Goal: Contribute content

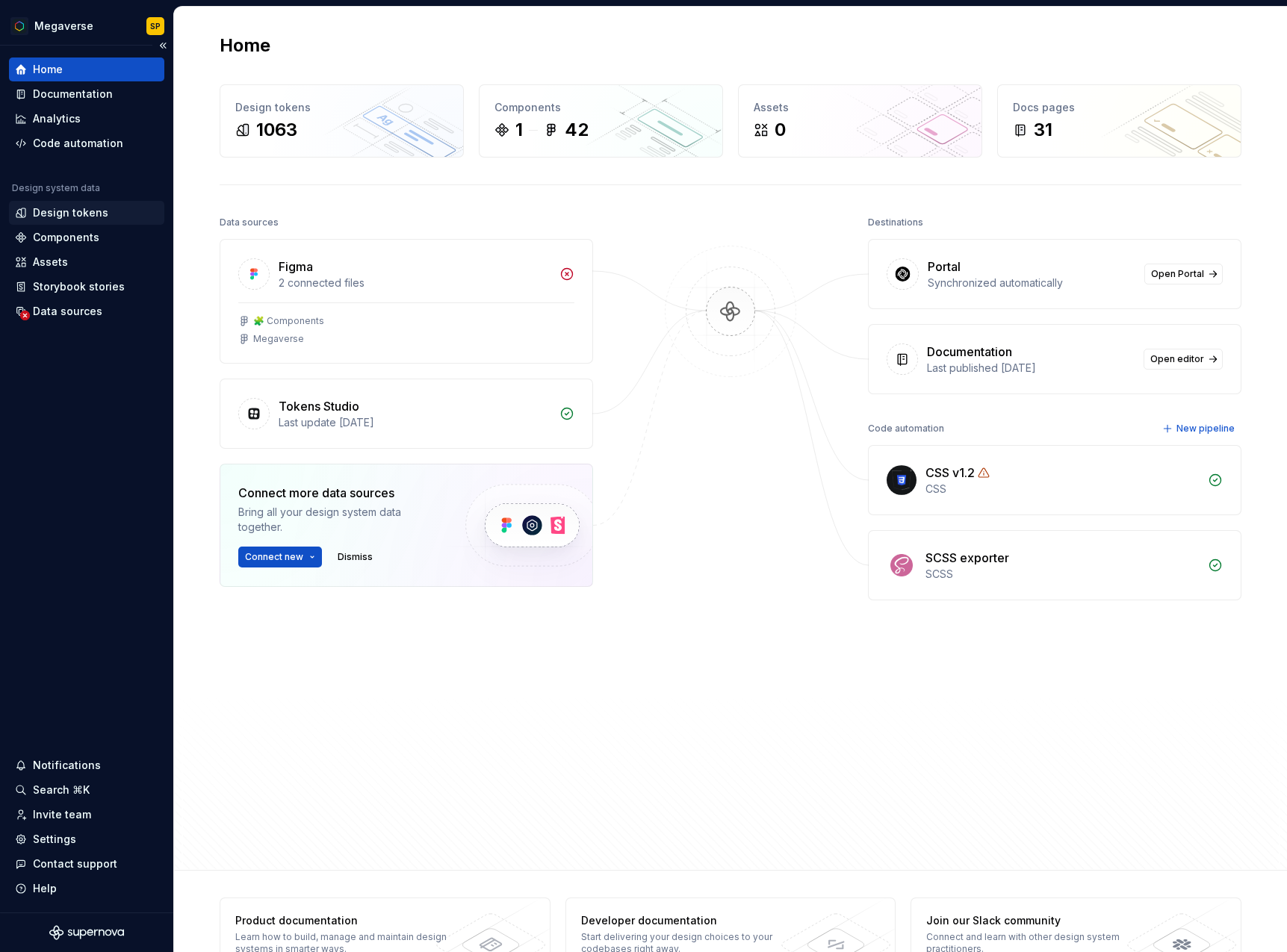
click at [79, 212] on div "Design tokens" at bounding box center [71, 213] width 75 height 15
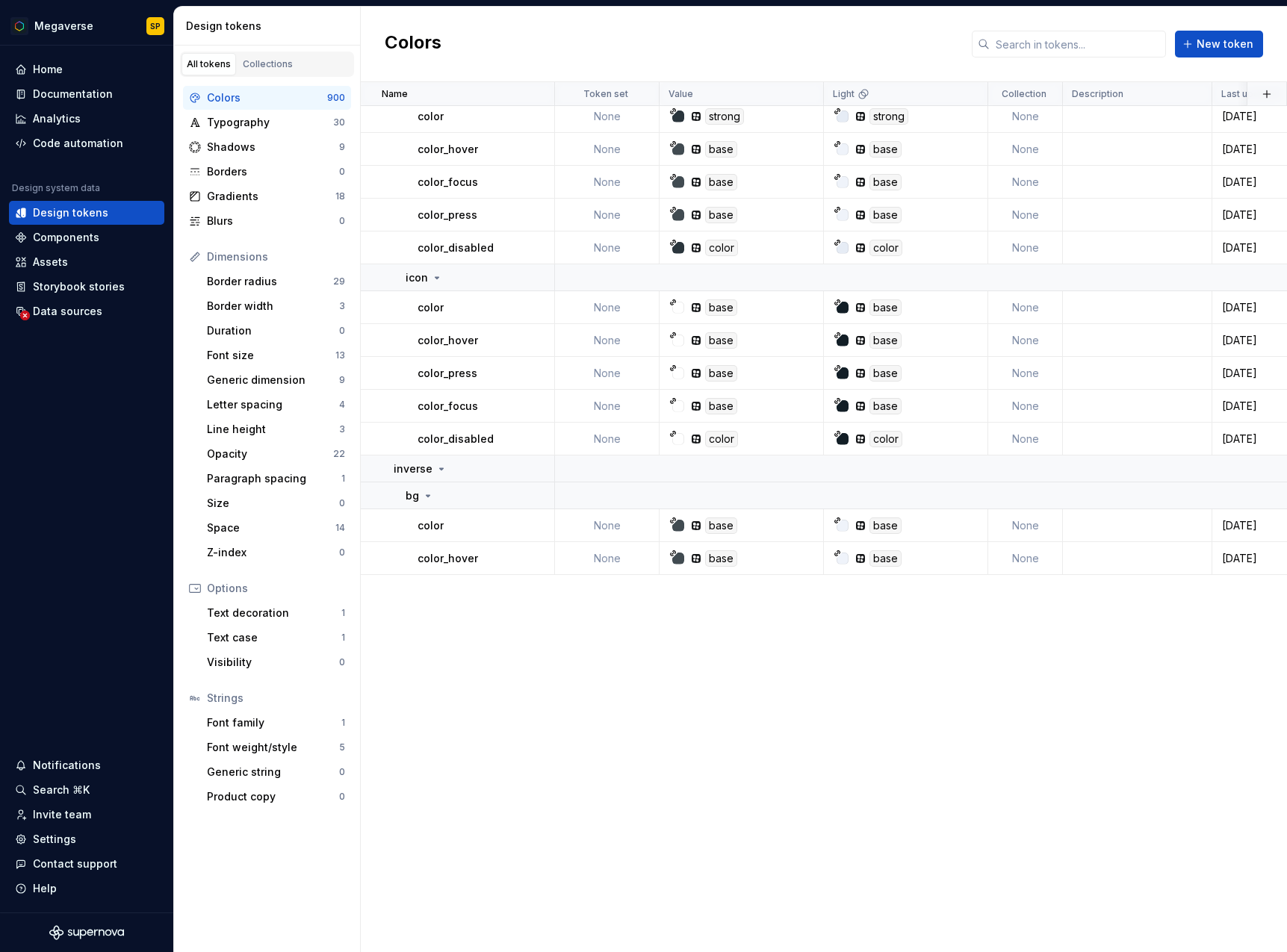
scroll to position [17, 0]
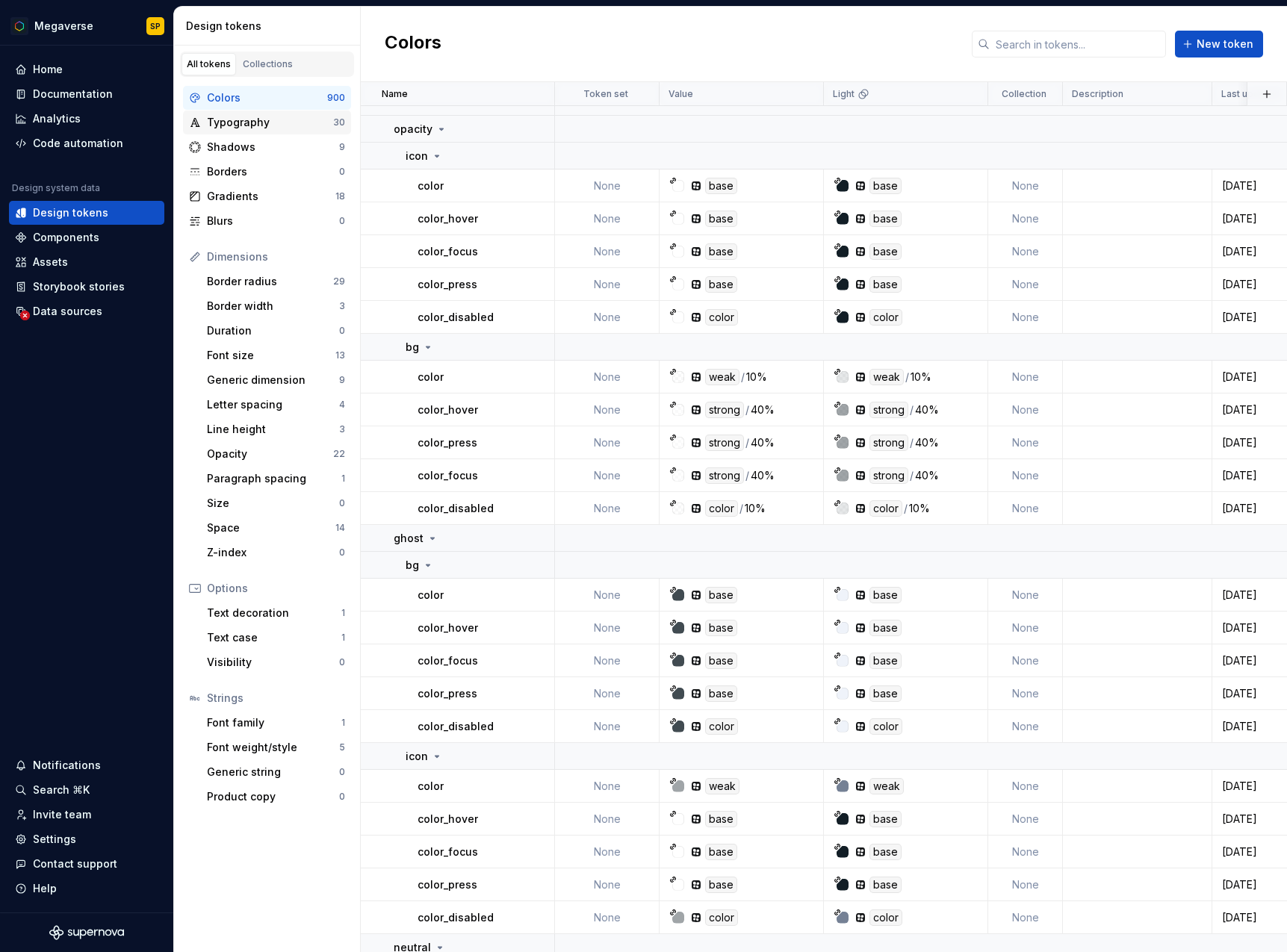
click at [255, 120] on div "Typography" at bounding box center [271, 122] width 127 height 15
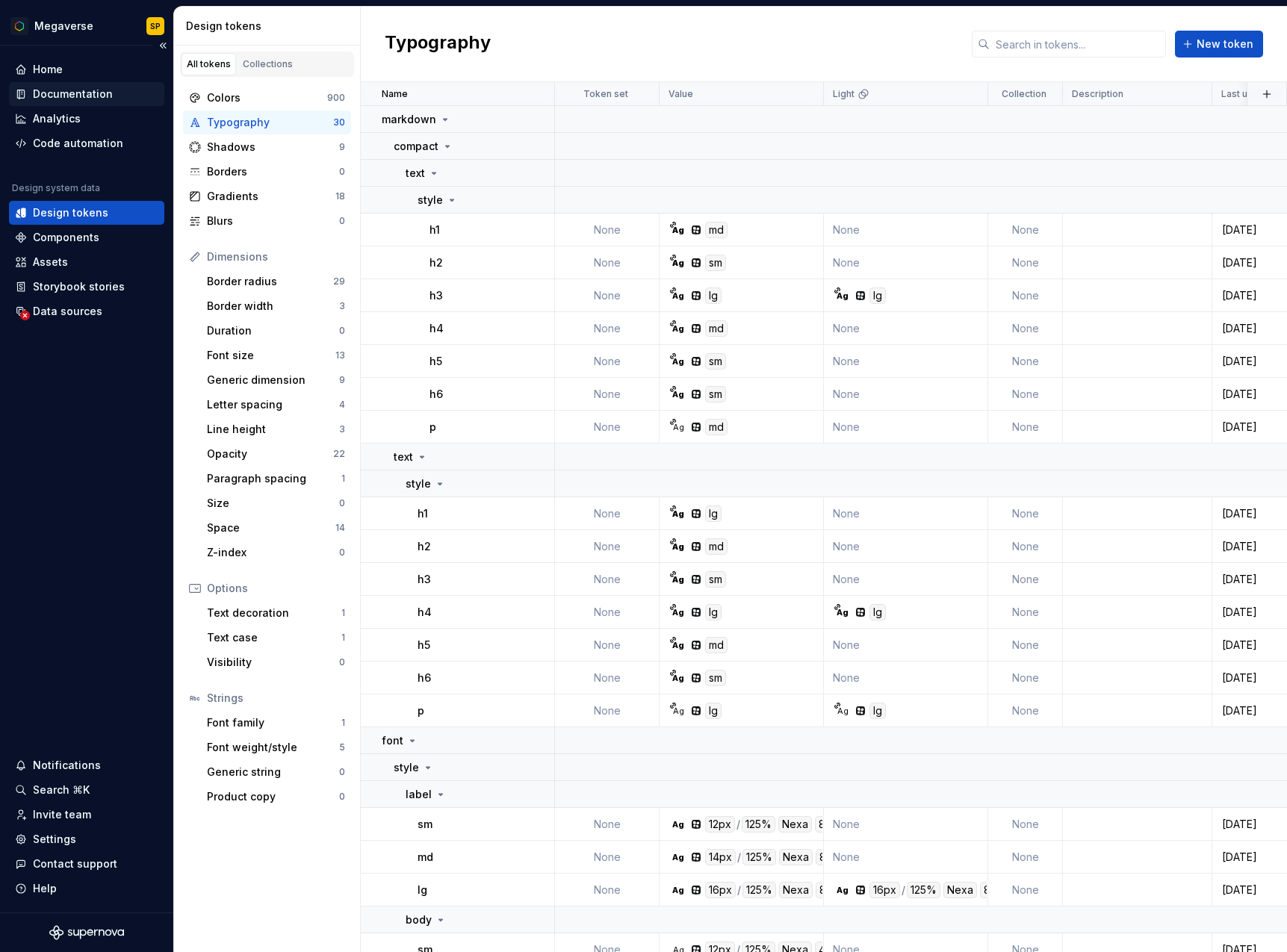
click at [83, 83] on div "Documentation" at bounding box center [86, 94] width 155 height 24
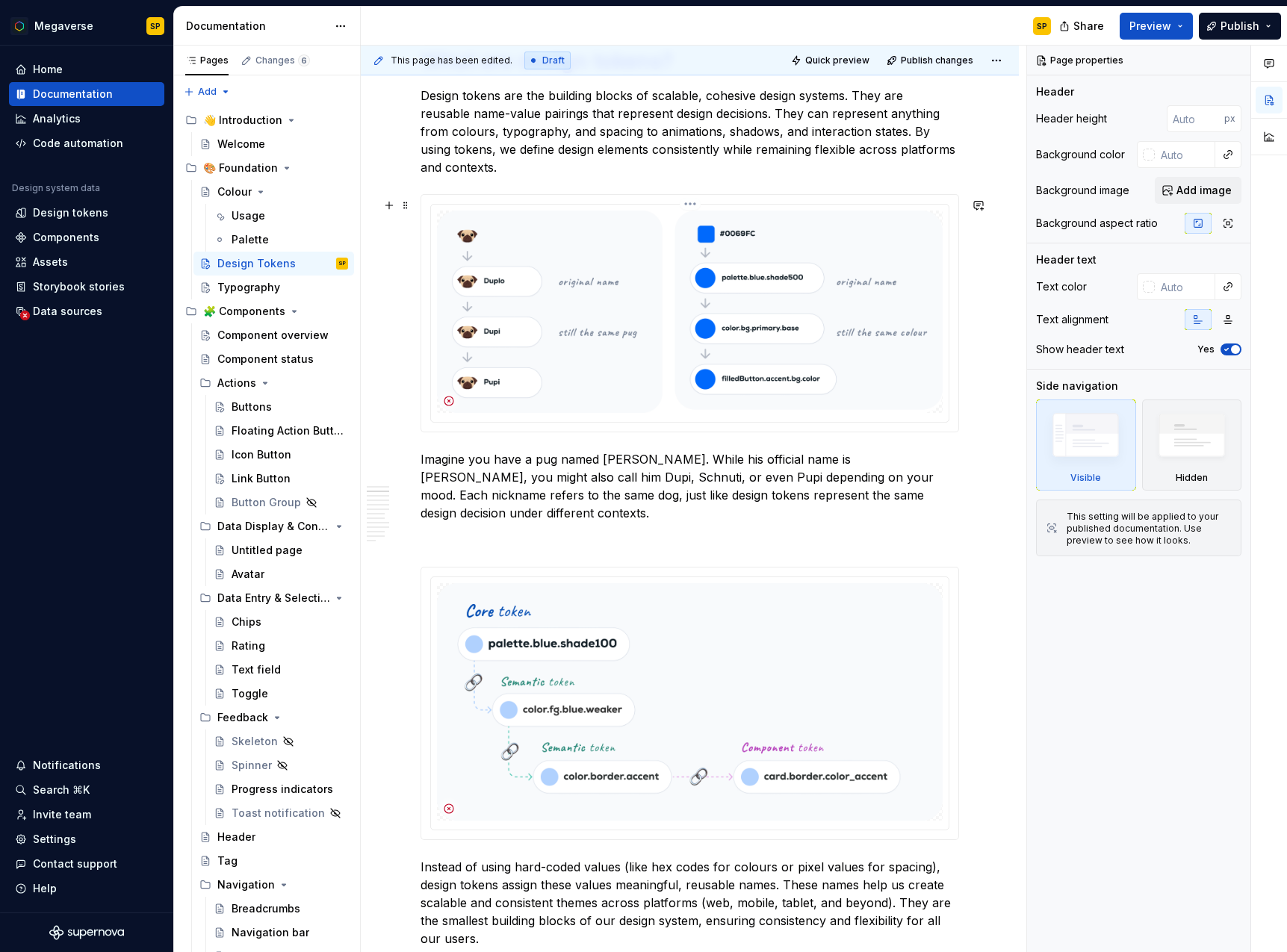
scroll to position [605, 0]
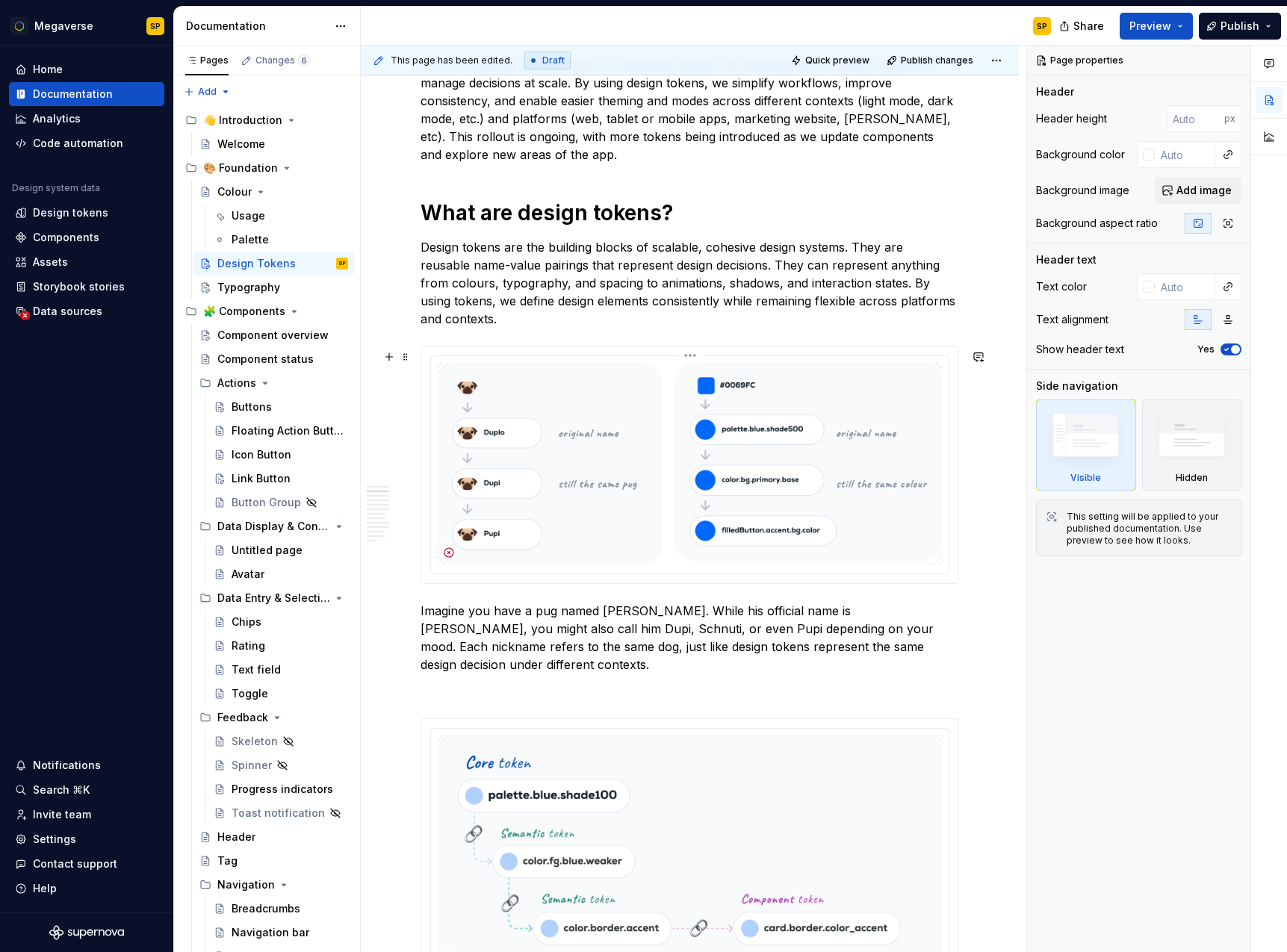
type textarea "*"
